Goal: Task Accomplishment & Management: Manage account settings

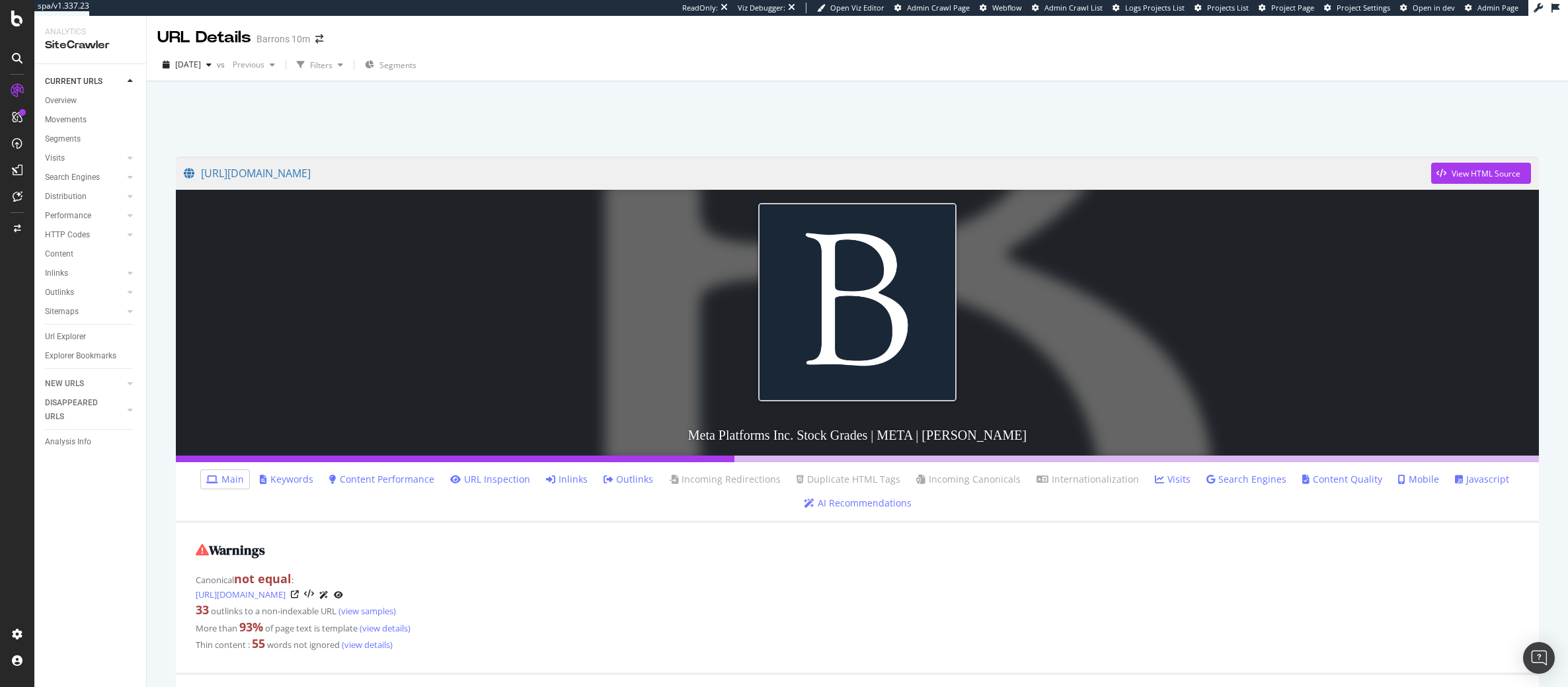
click at [588, 483] on link "Inlinks" at bounding box center [566, 479] width 42 height 13
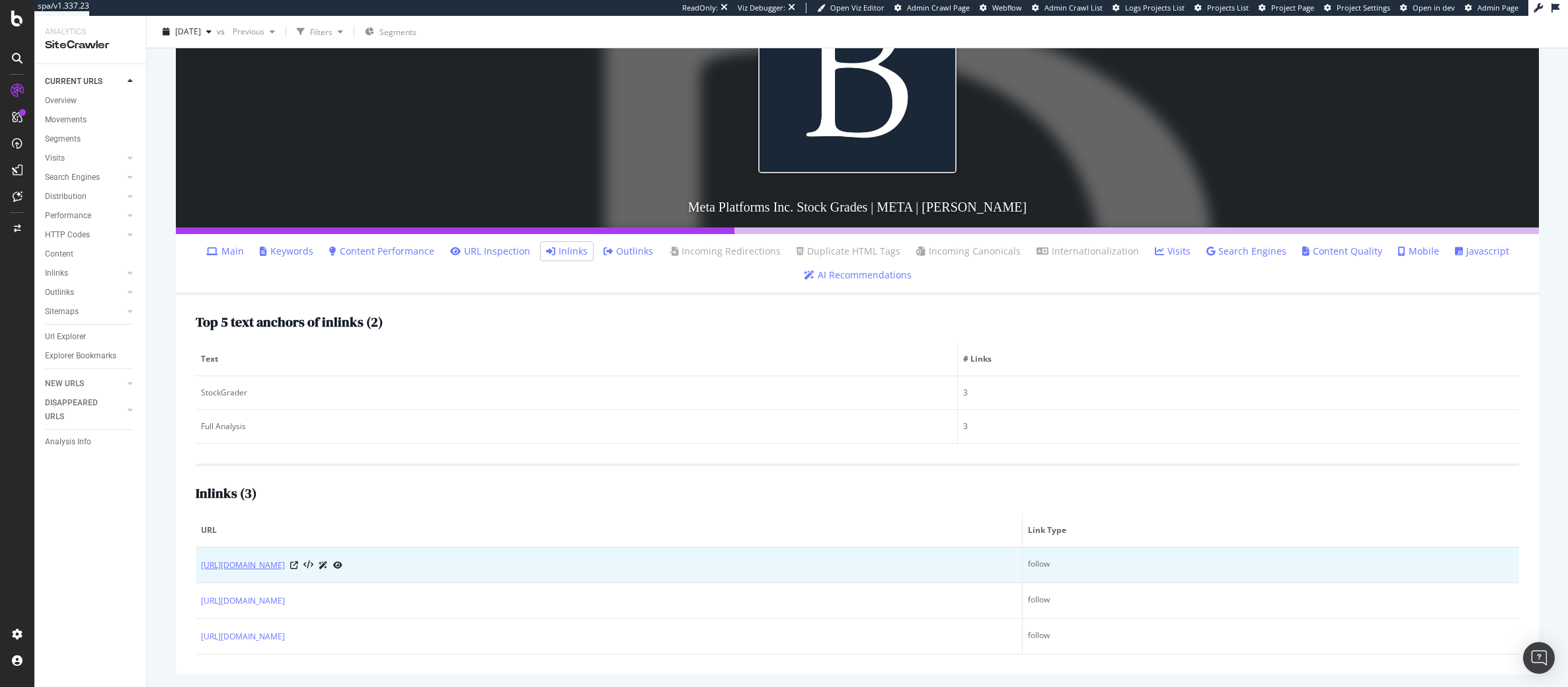
scroll to position [229, 0]
click at [314, 565] on icon at bounding box center [308, 565] width 10 height 9
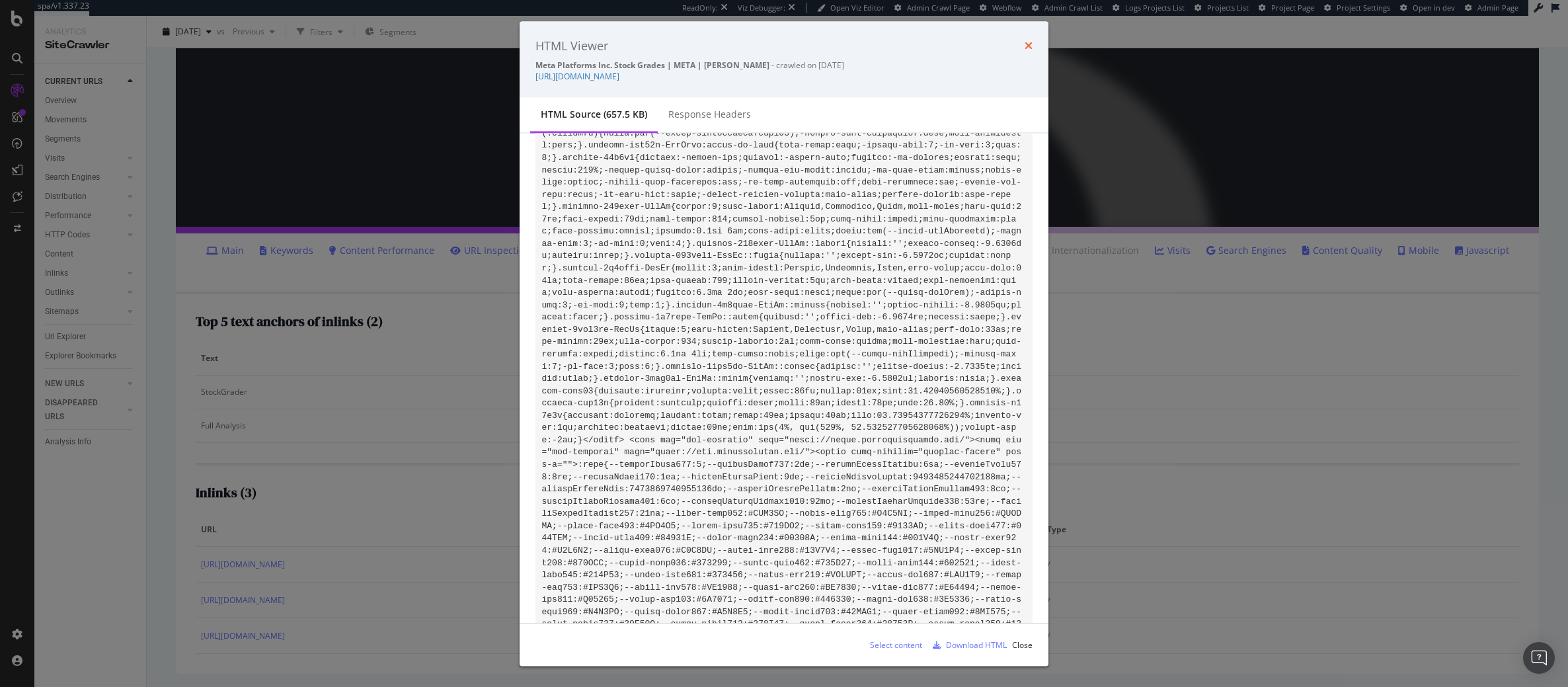
click at [1026, 47] on icon "times" at bounding box center [1028, 45] width 8 height 10
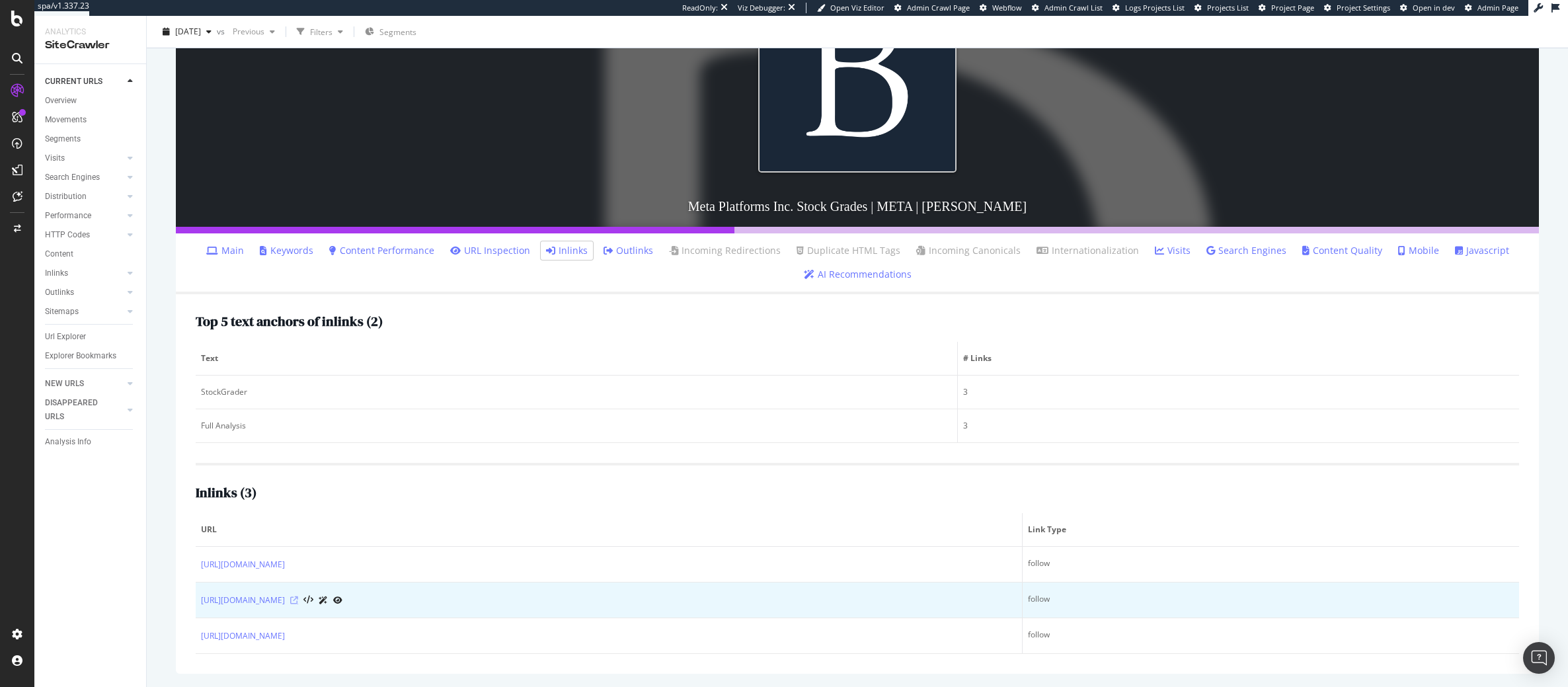
click at [298, 598] on icon at bounding box center [294, 600] width 8 height 8
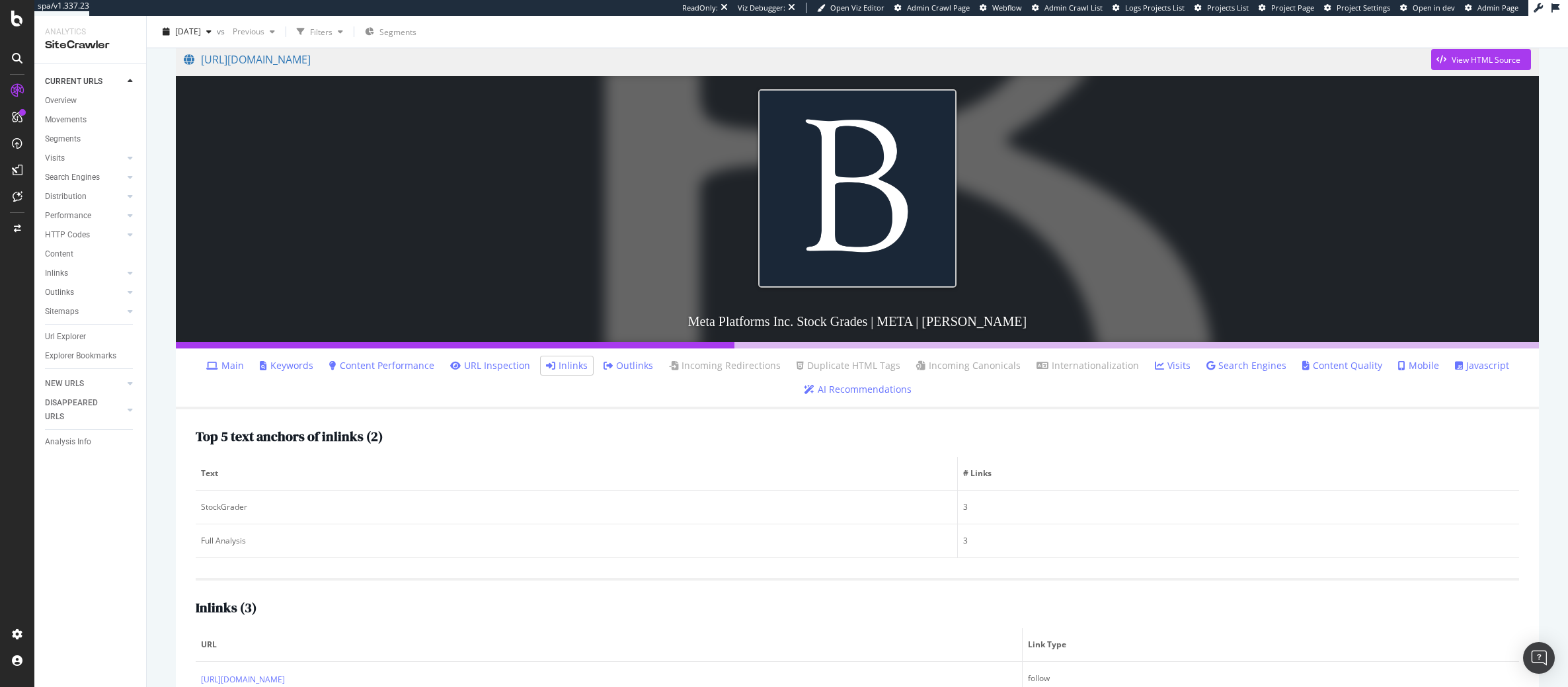
scroll to position [97, 0]
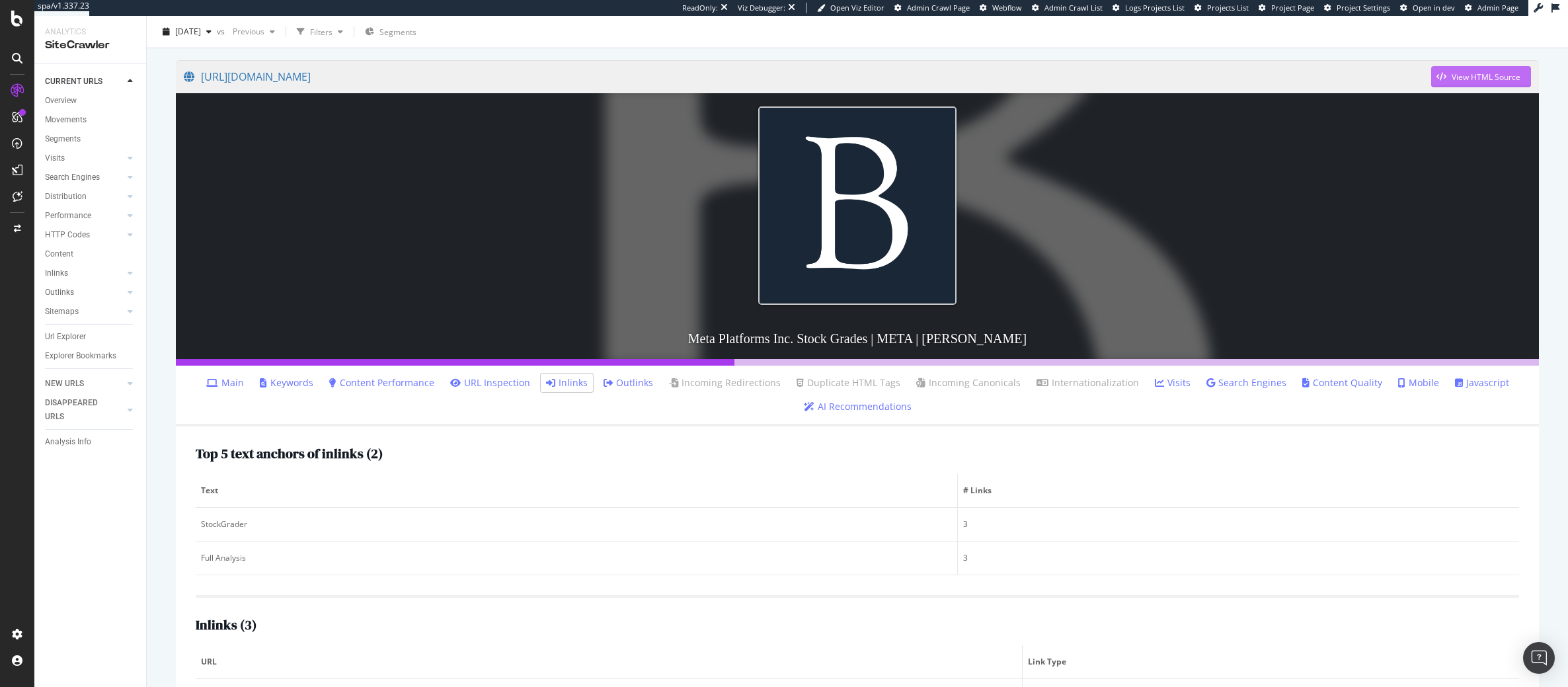
click at [1460, 80] on div "View HTML Source" at bounding box center [1487, 76] width 69 height 11
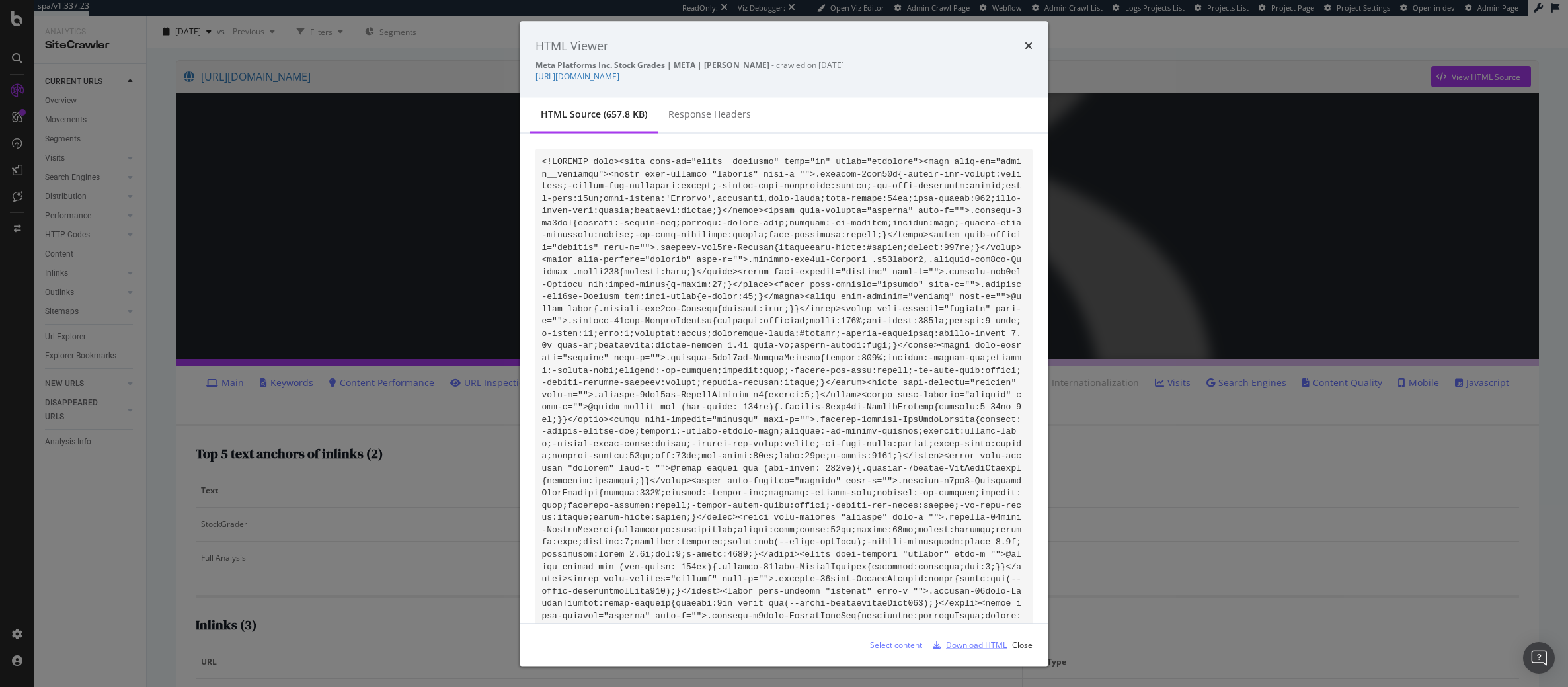
click at [962, 648] on div "Download HTML" at bounding box center [976, 643] width 61 height 11
click at [1032, 44] on icon "times" at bounding box center [1028, 45] width 8 height 10
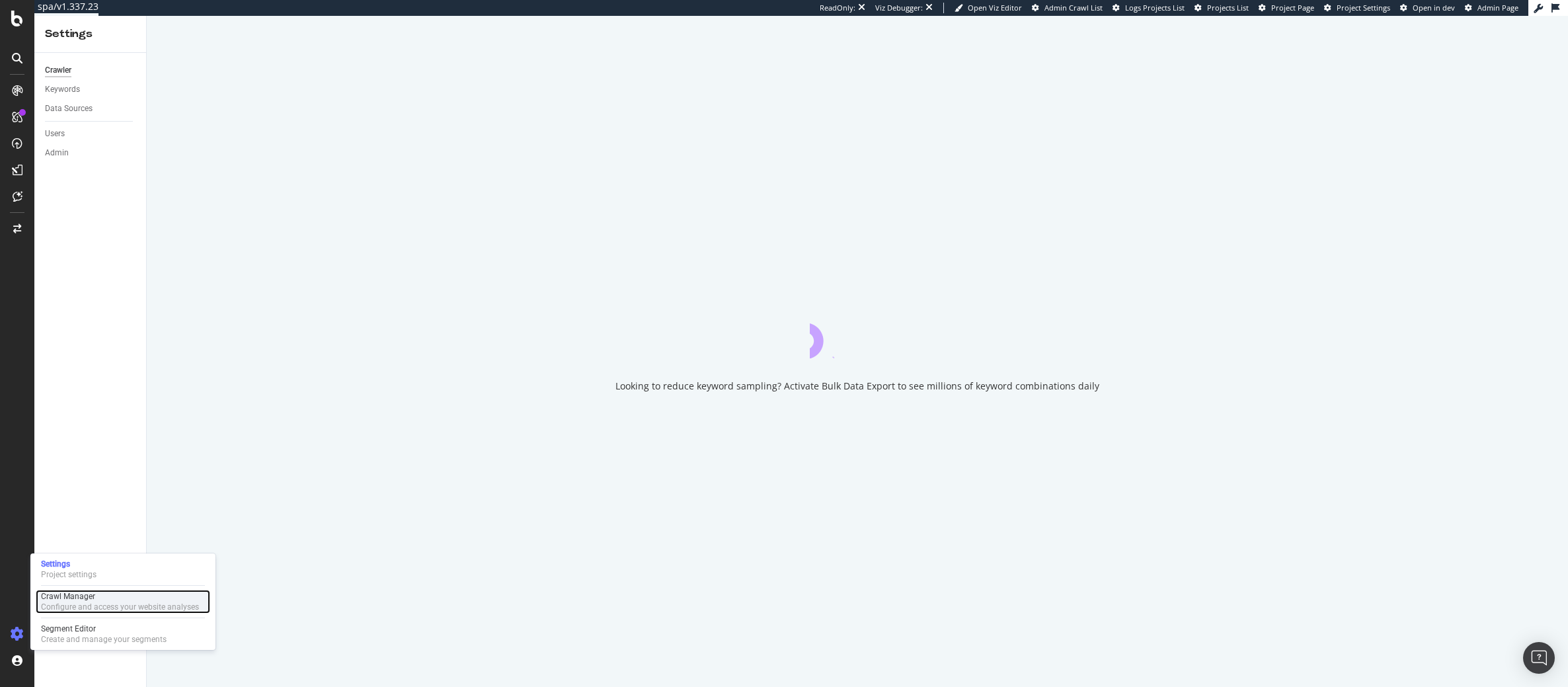
click at [80, 603] on div "Configure and access your website analyses" at bounding box center [120, 606] width 158 height 10
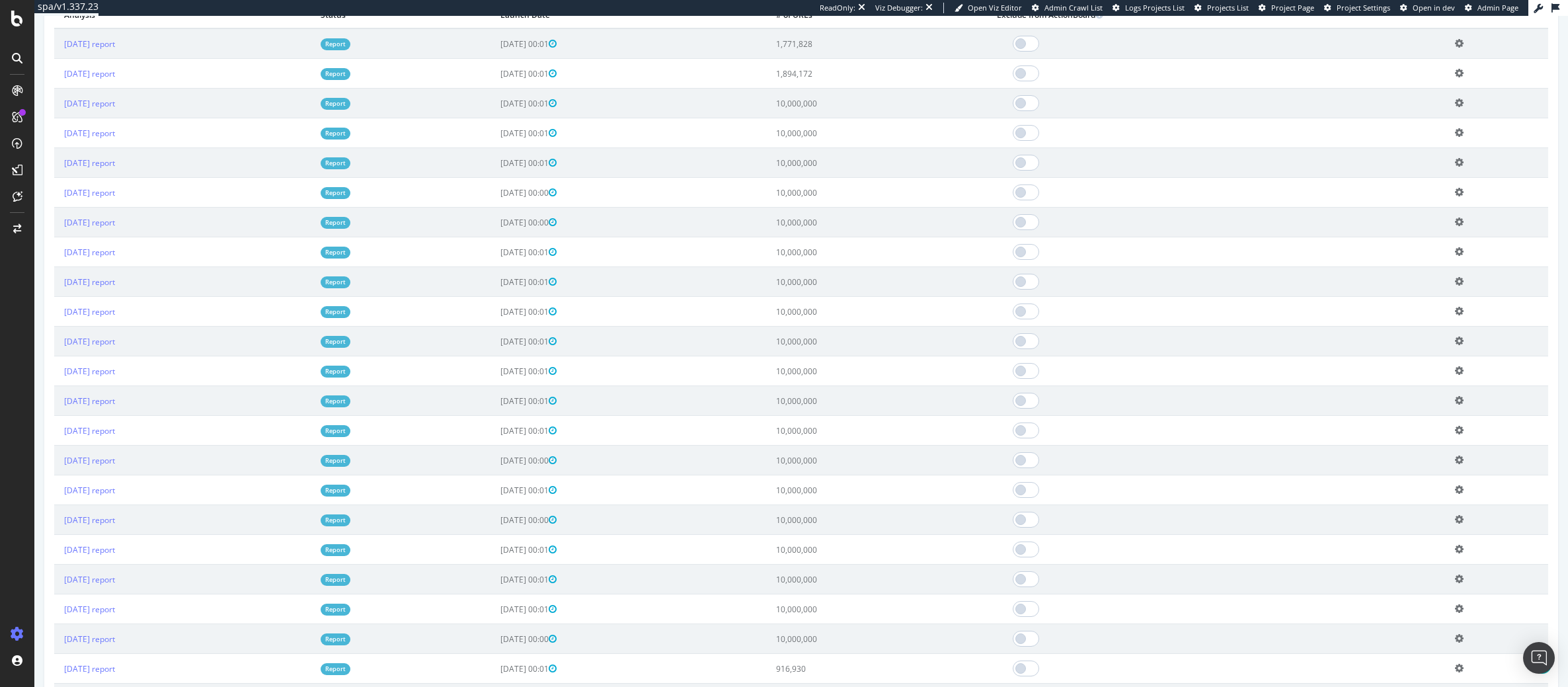
scroll to position [895, 0]
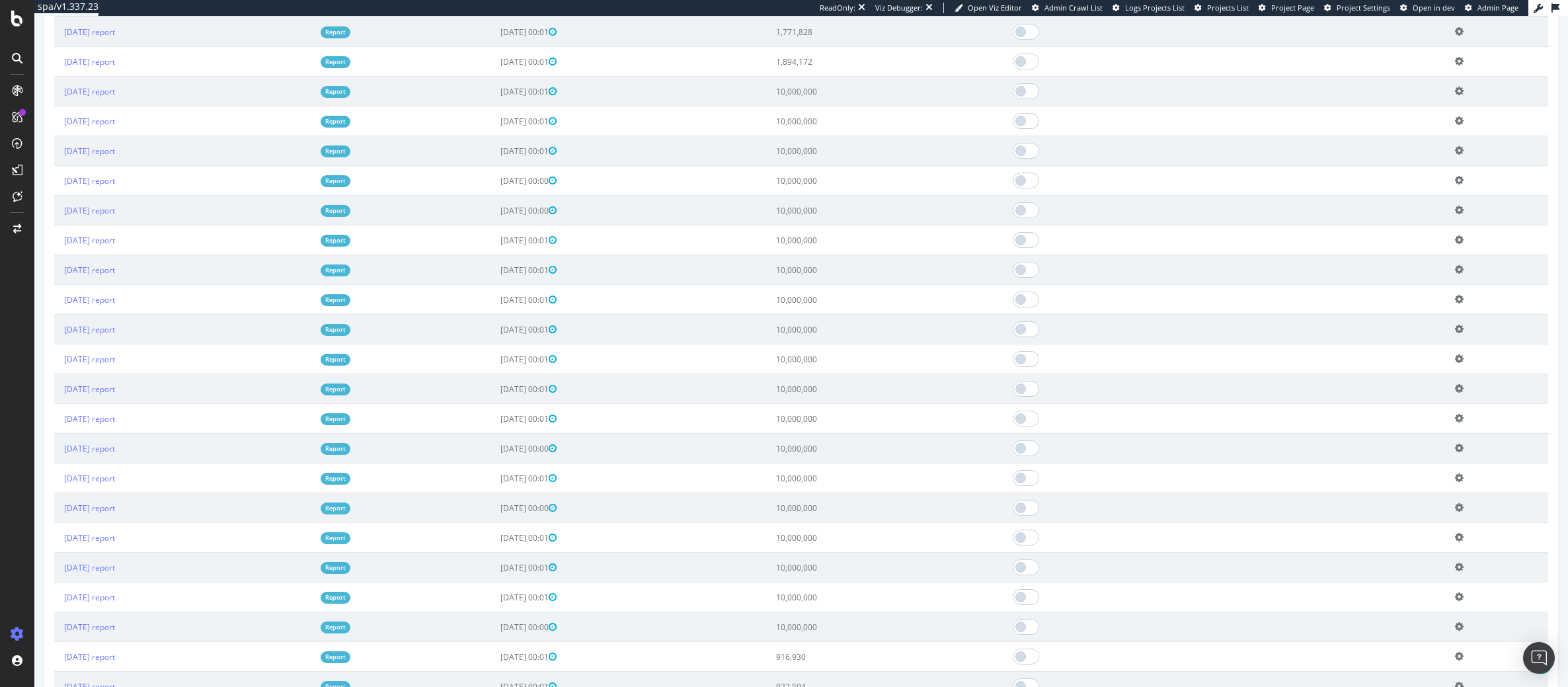
click at [211, 5] on div "ReadOnly: Viz Debugger: Open Viz Editor Admin Crawl List Logs Projects List Pro…" at bounding box center [833, 8] width 1469 height 16
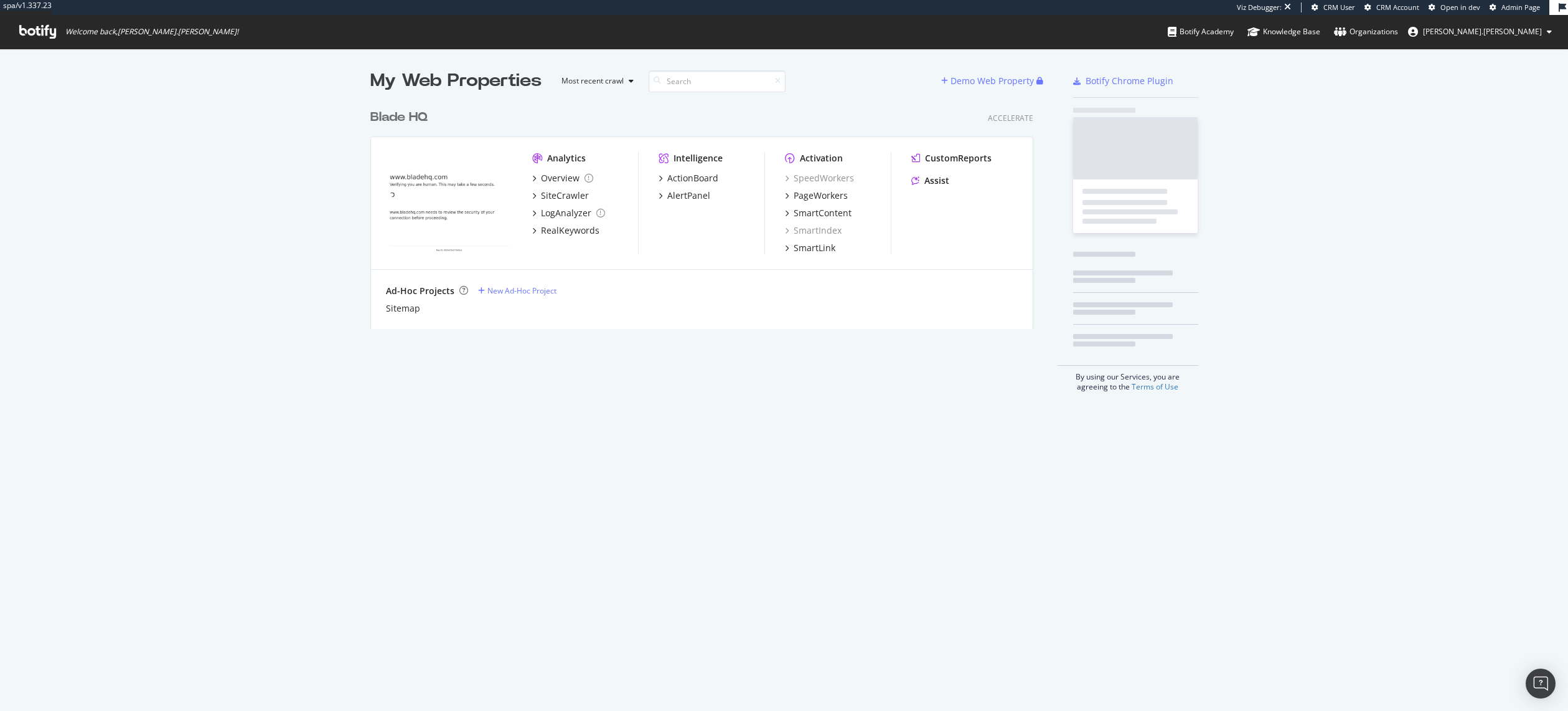
scroll to position [226, 664]
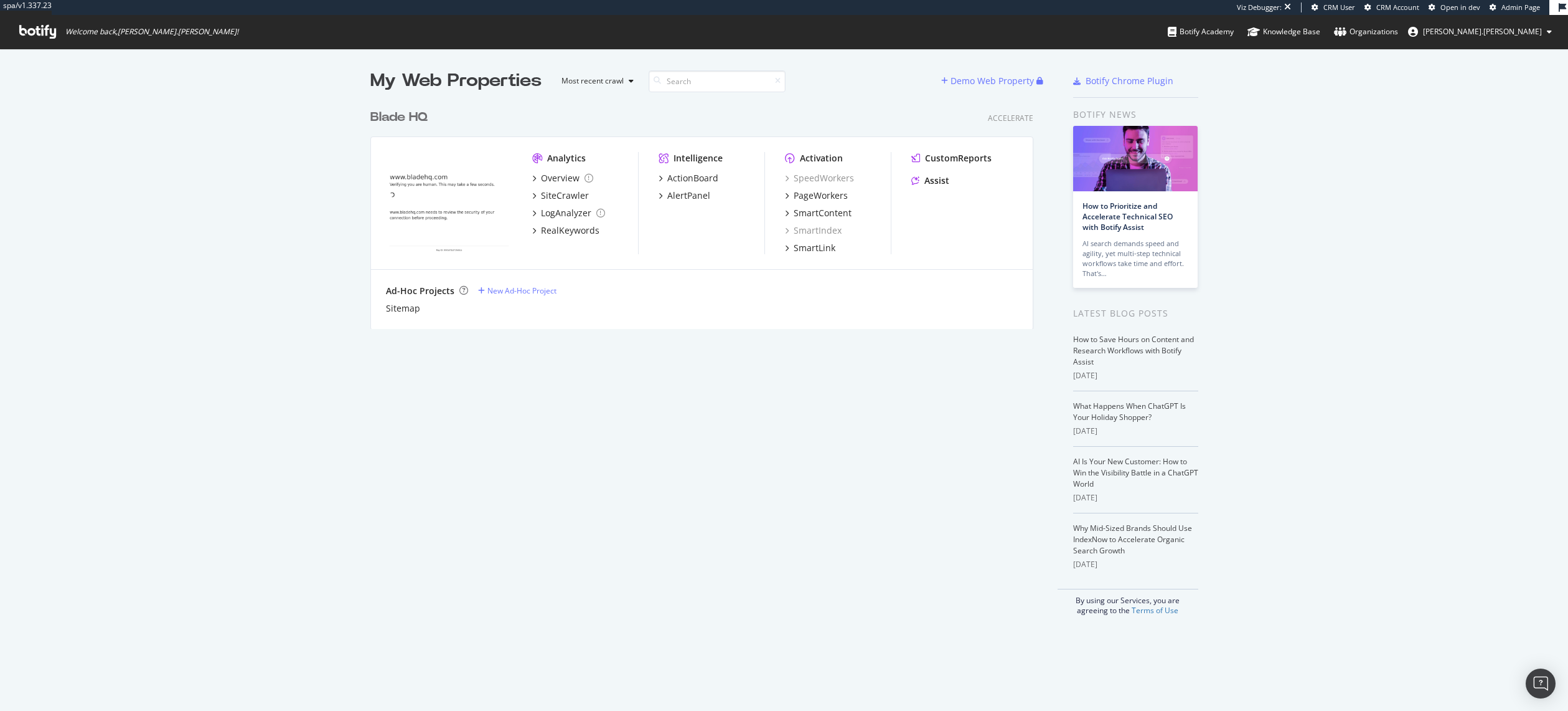
click at [383, 116] on div "Blade HQ" at bounding box center [398, 117] width 57 height 18
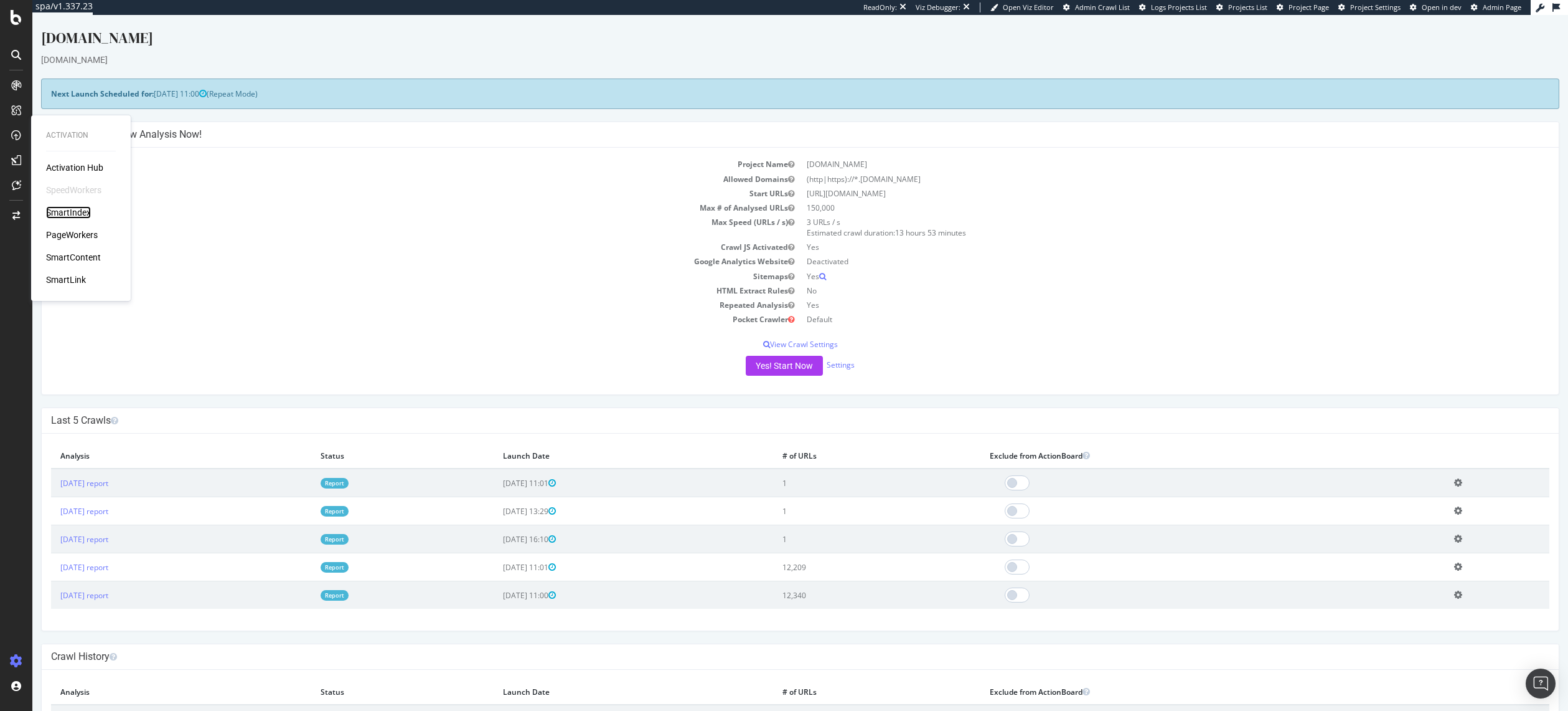
click at [74, 215] on div "SmartIndex" at bounding box center [69, 211] width 45 height 12
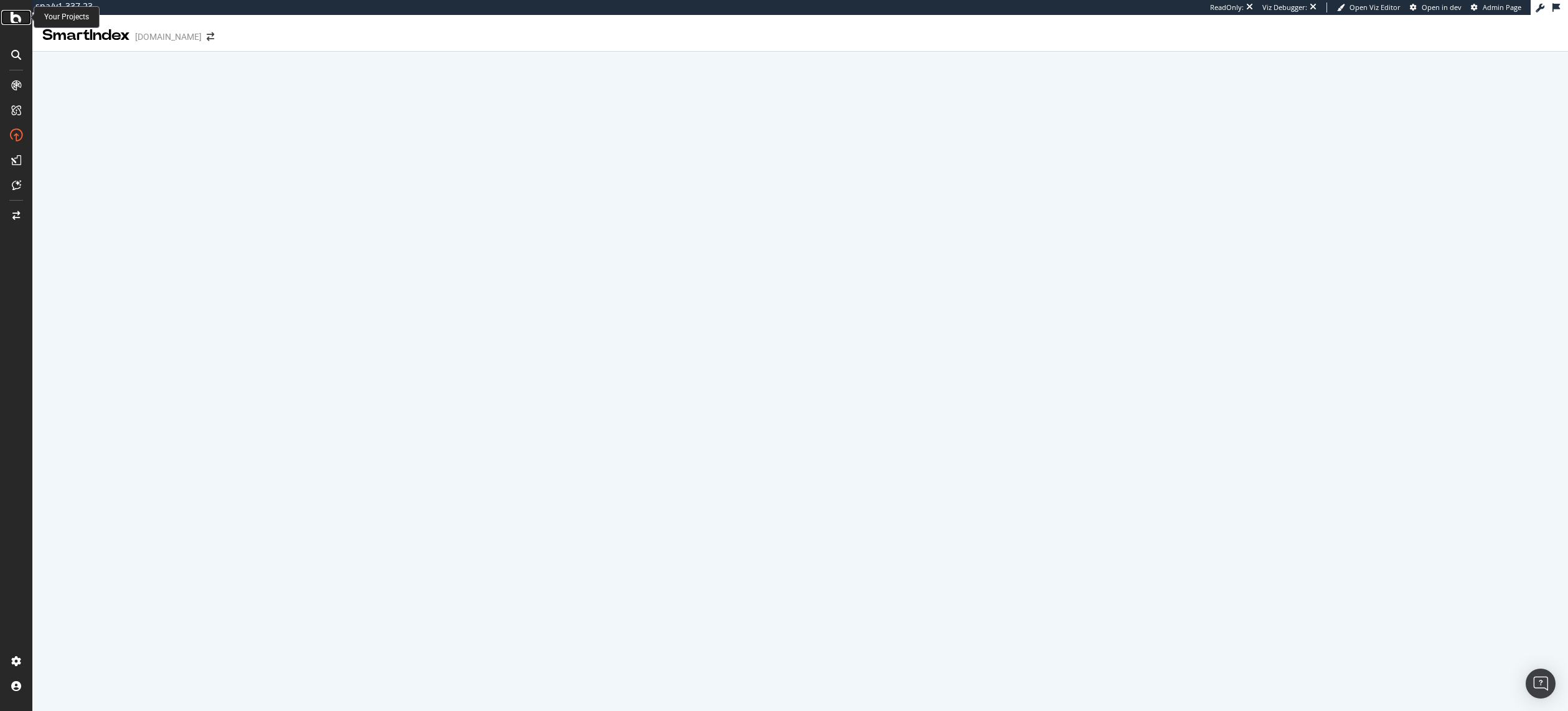
click at [10, 13] on div at bounding box center [16, 17] width 30 height 15
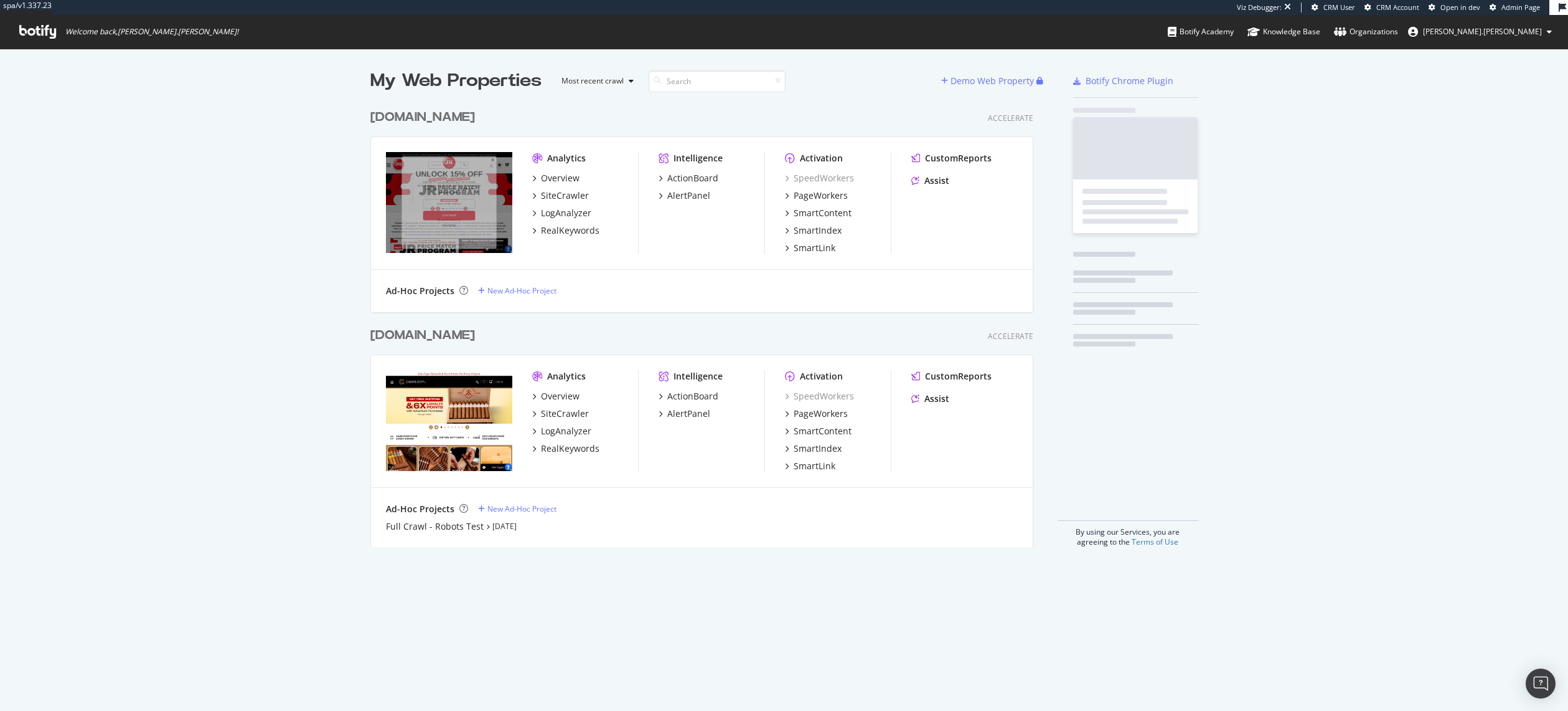
scroll to position [444, 664]
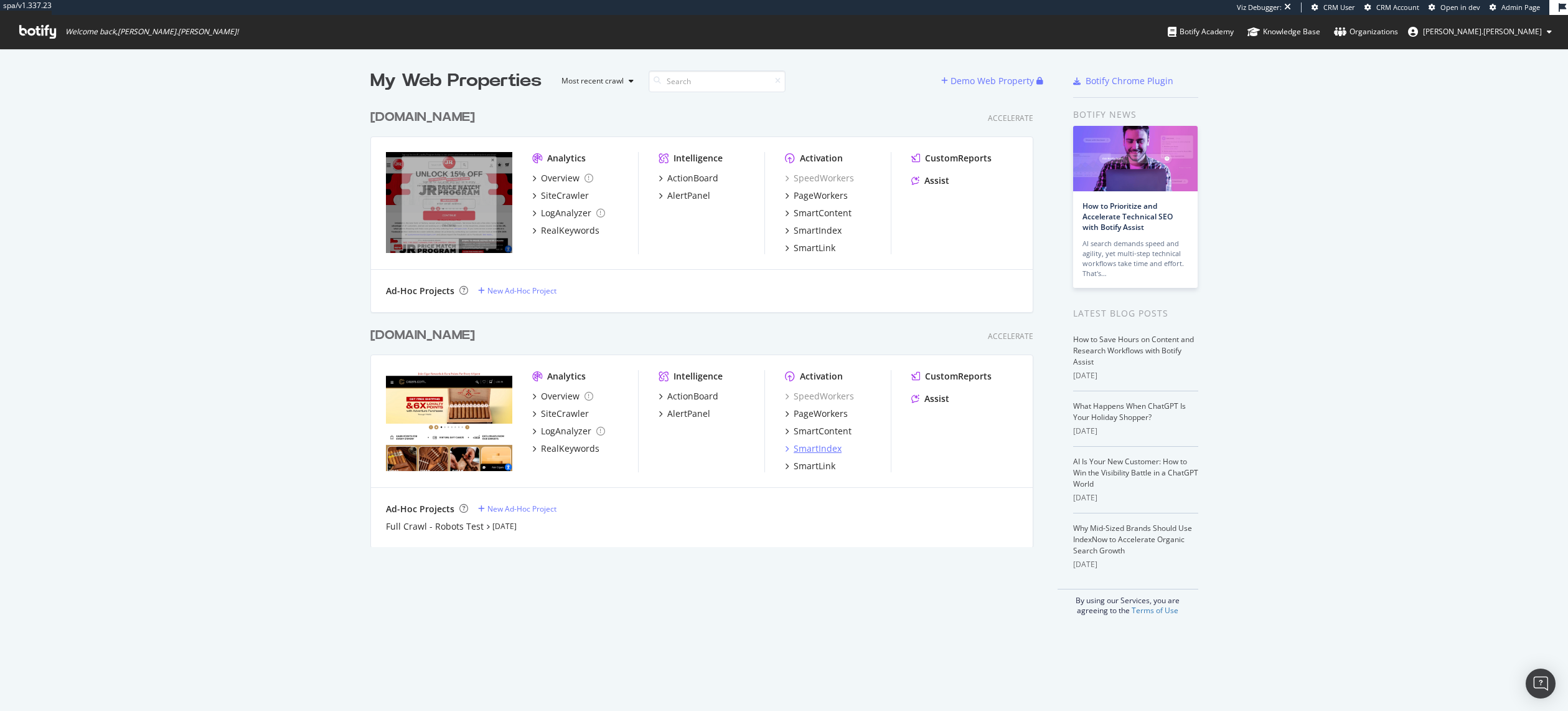
click at [823, 451] on div "SmartIndex" at bounding box center [817, 448] width 48 height 12
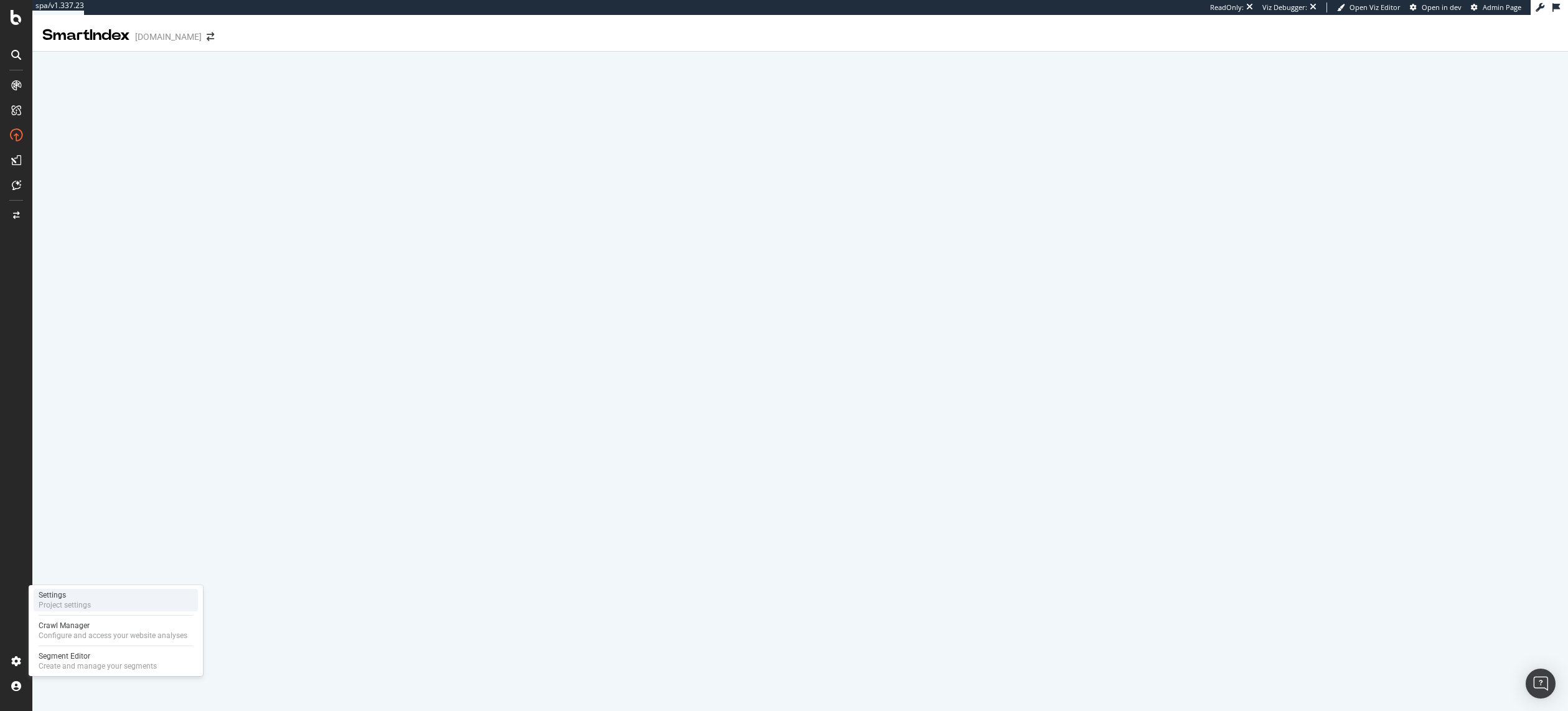
click at [59, 599] on div "Settings" at bounding box center [65, 595] width 52 height 10
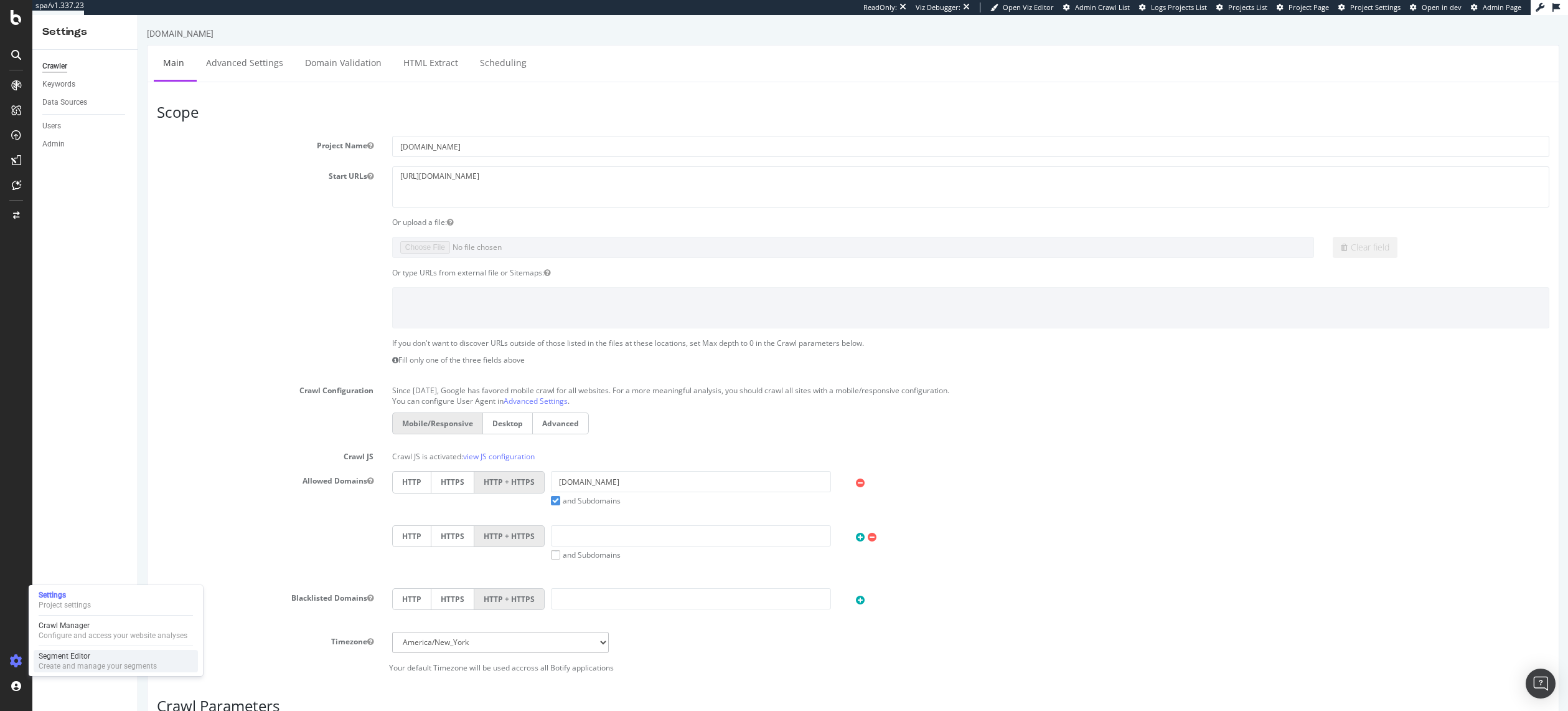
click at [70, 655] on div "Segment Editor" at bounding box center [98, 655] width 119 height 10
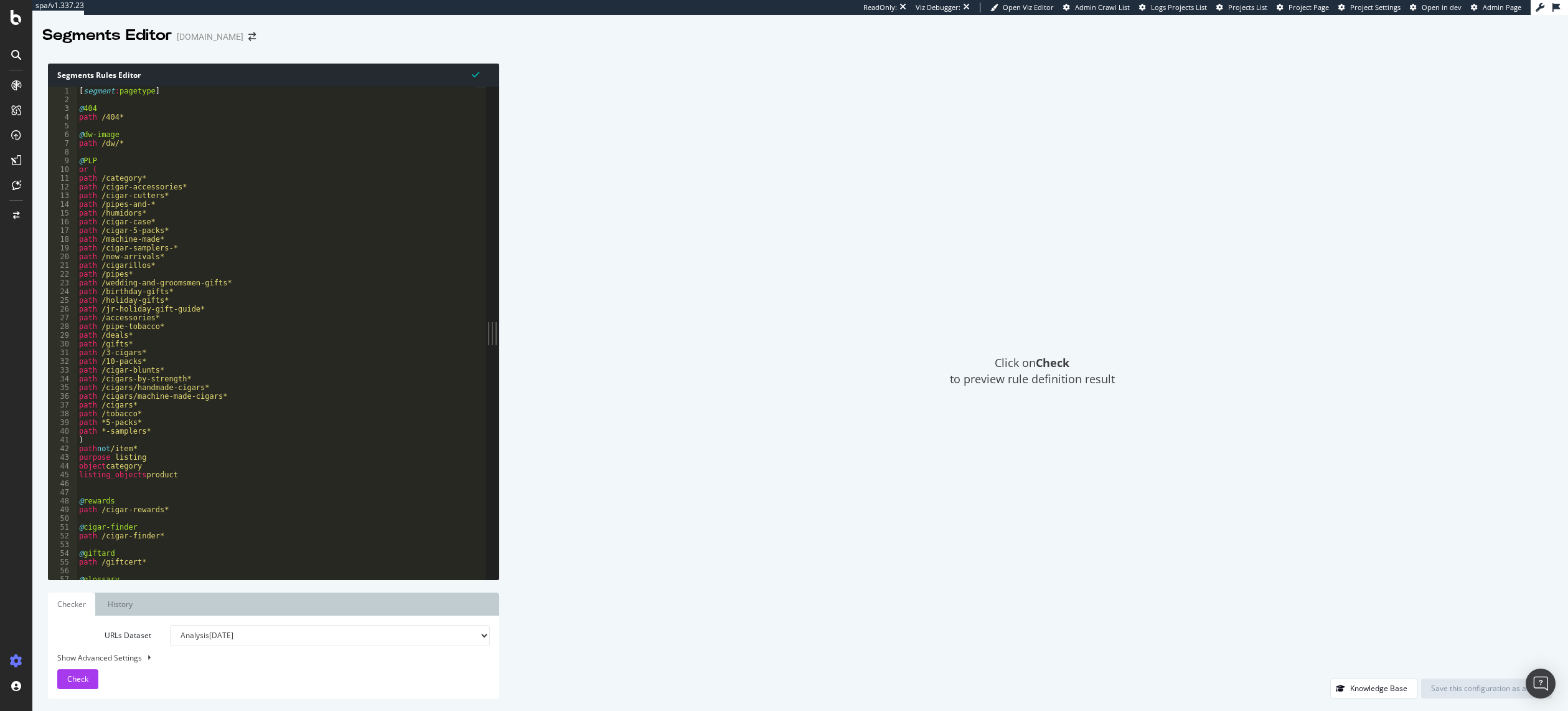
scroll to position [6, 0]
drag, startPoint x: 191, startPoint y: 467, endPoint x: 45, endPoint y: 457, distance: 146.3
click at [45, 457] on div "Segments Rules Editor listing_objects product 1 2 3 4 5 6 7 8 9 10 11 12 13 14 …" at bounding box center [800, 380] width 1536 height 659
type textarea "object category listing_objects product"
drag, startPoint x: 754, startPoint y: 396, endPoint x: 768, endPoint y: 414, distance: 22.8
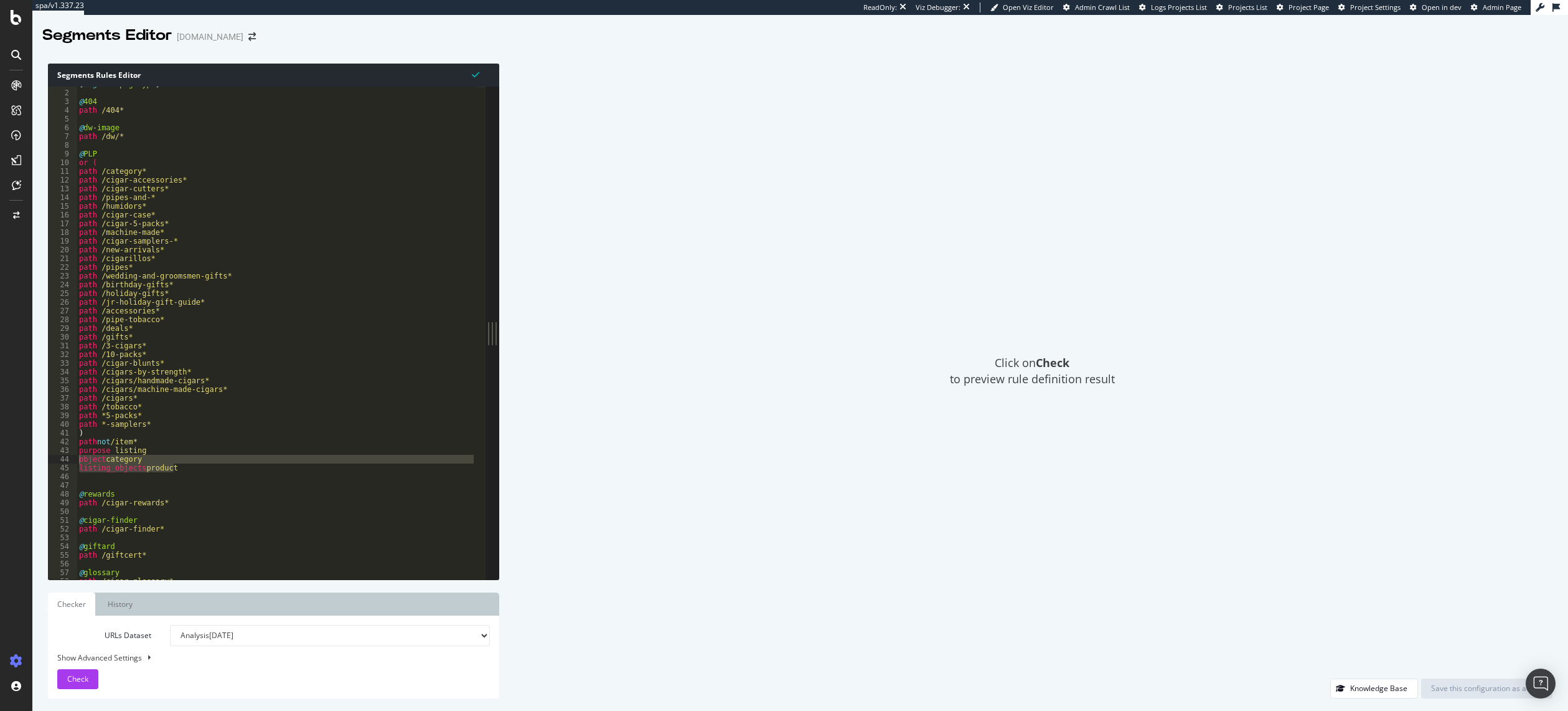
click at [762, 409] on div "Click on Check to preview rule definition result" at bounding box center [1032, 371] width 1040 height 615
drag, startPoint x: 699, startPoint y: 454, endPoint x: 701, endPoint y: 474, distance: 20.1
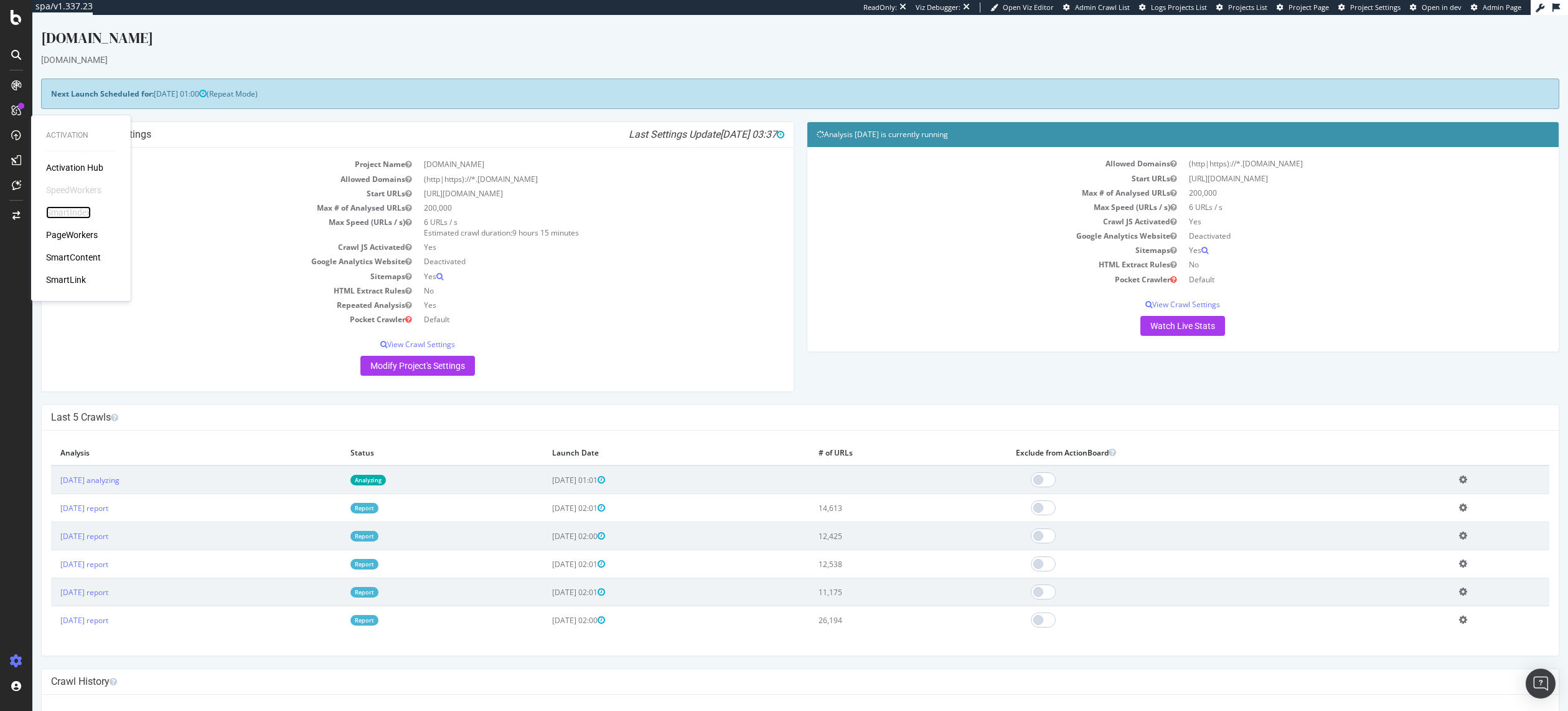
click at [76, 211] on div "SmartIndex" at bounding box center [69, 211] width 45 height 12
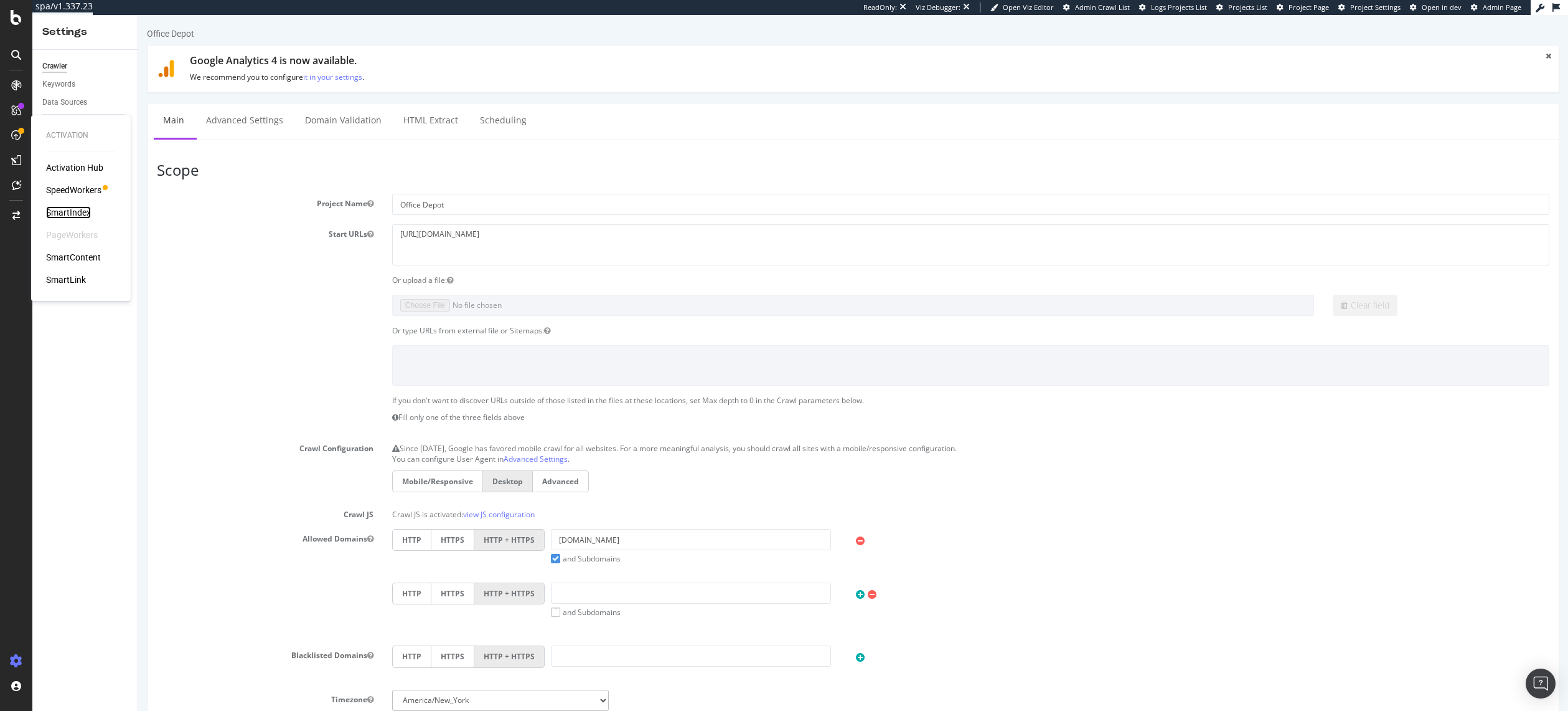
click at [81, 211] on div "SmartIndex" at bounding box center [69, 211] width 45 height 12
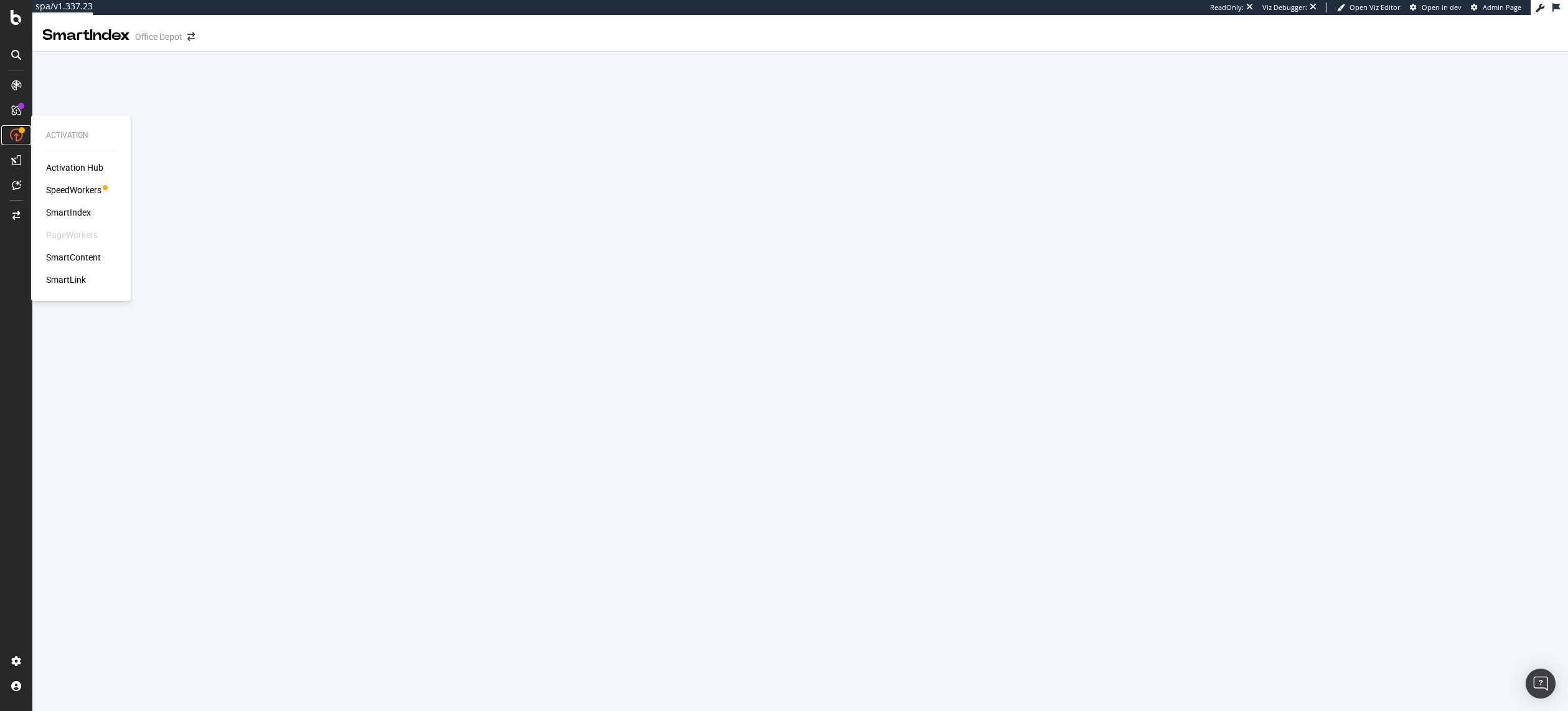
click at [9, 130] on div at bounding box center [16, 135] width 20 height 20
drag, startPoint x: 849, startPoint y: 34, endPoint x: 824, endPoint y: 42, distance: 26.2
